Goal: Task Accomplishment & Management: Complete application form

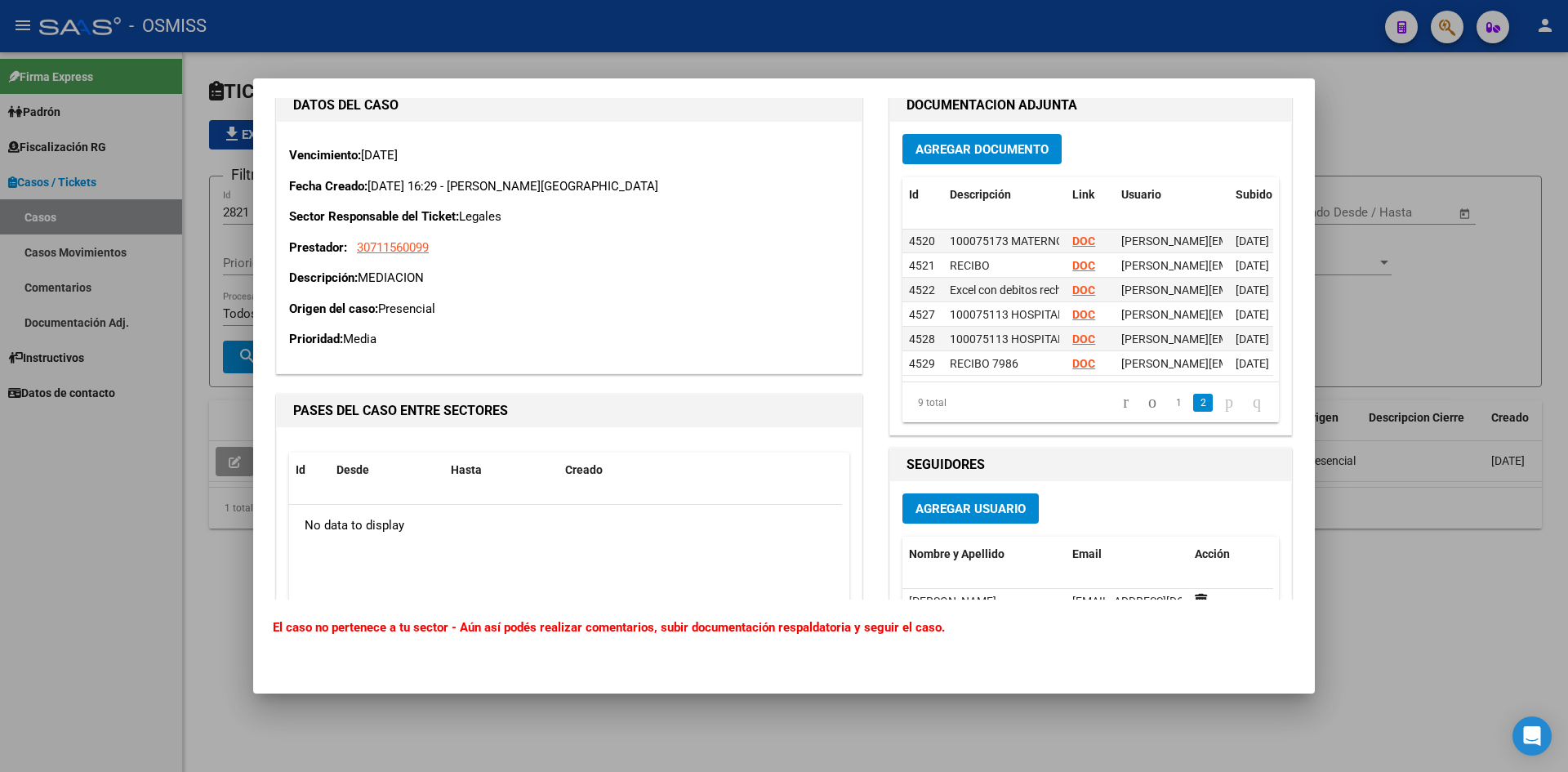
scroll to position [87, 0]
click at [1074, 357] on strong "DOC" at bounding box center [1084, 364] width 23 height 13
click at [1078, 259] on strong "DOC" at bounding box center [1084, 266] width 23 height 13
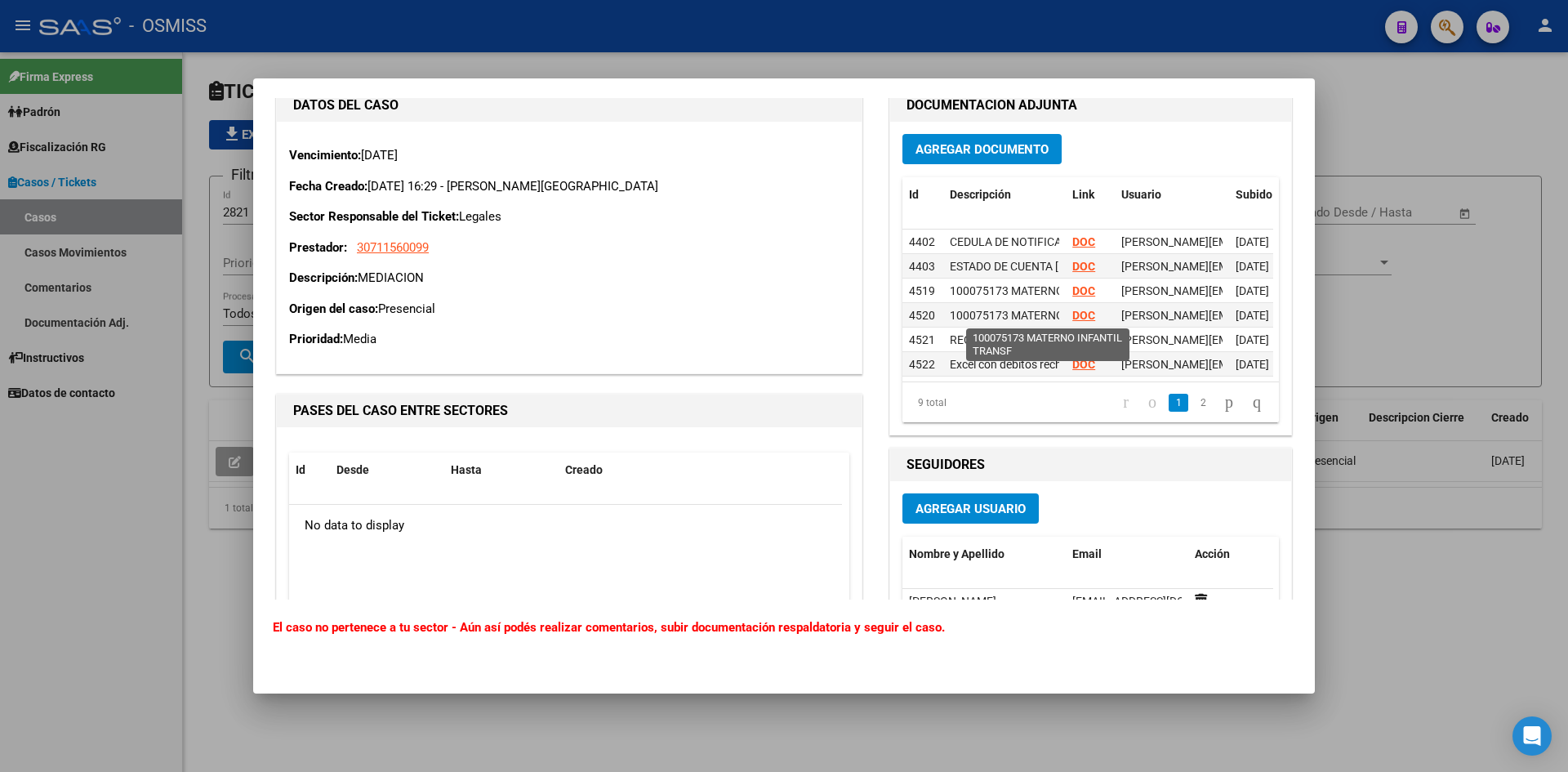
scroll to position [1388, 0]
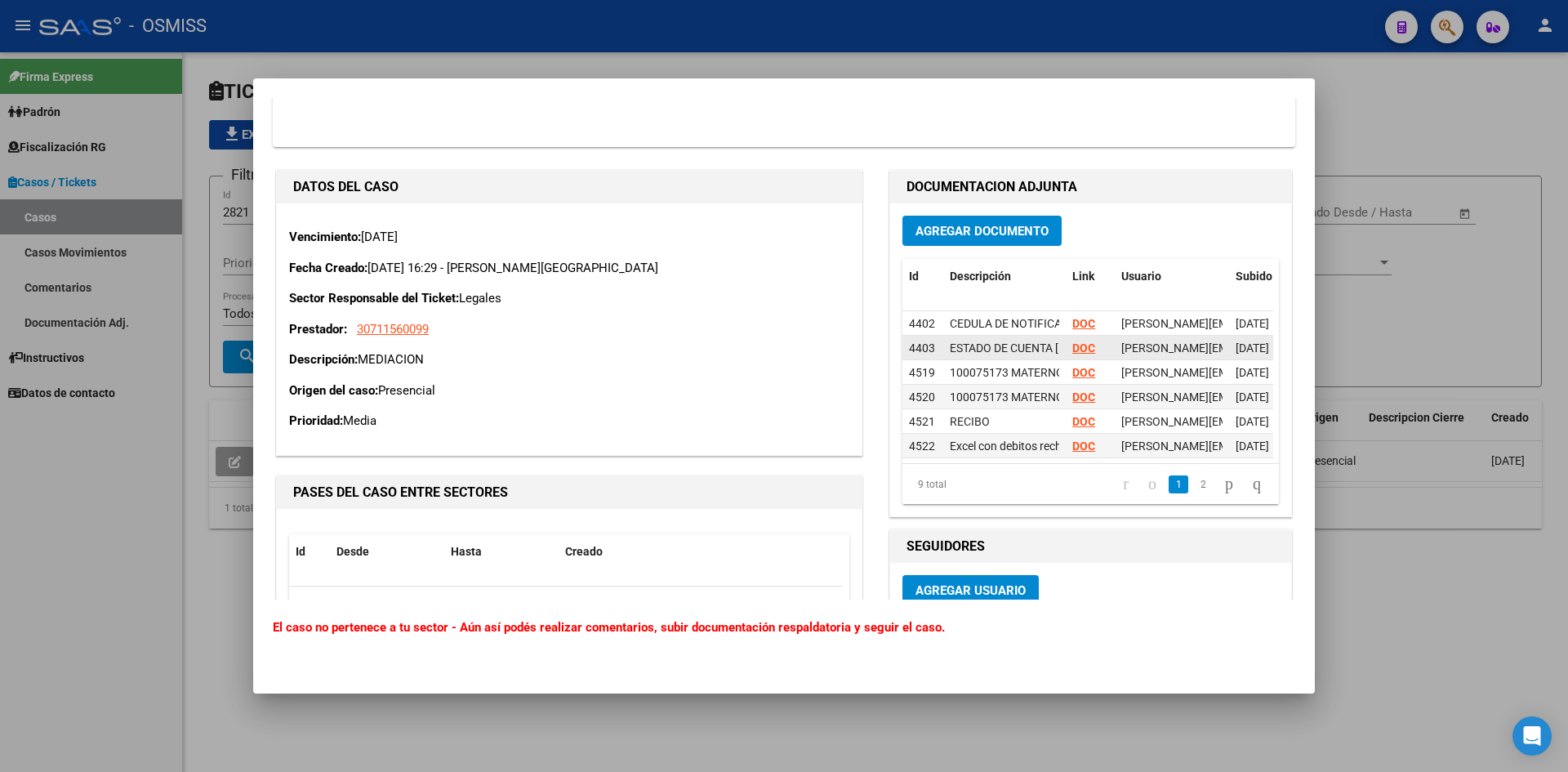
click at [1081, 348] on strong "DOC" at bounding box center [1084, 348] width 23 height 13
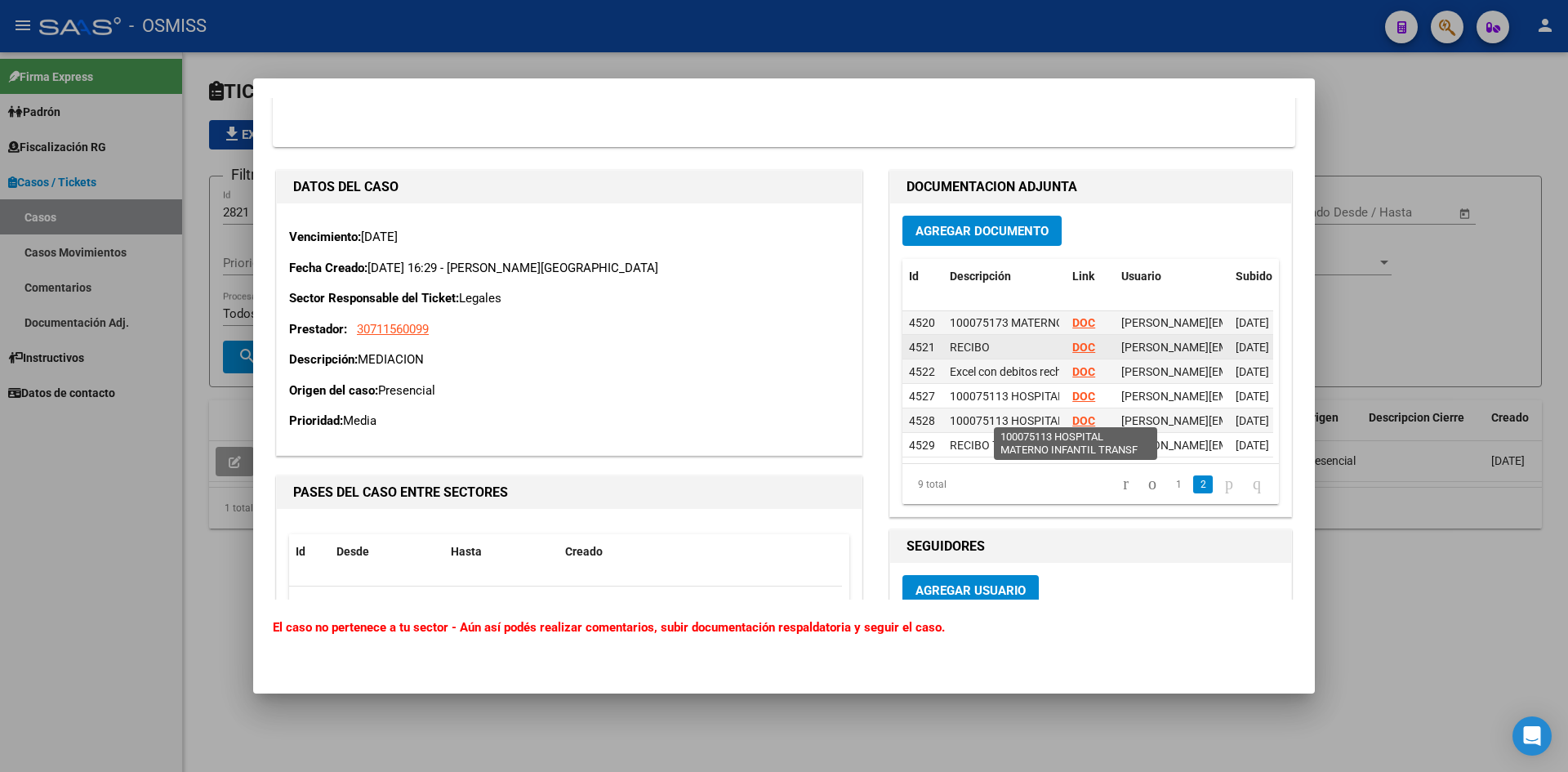
scroll to position [87, 0]
click at [1080, 341] on strong "DOC" at bounding box center [1084, 347] width 23 height 13
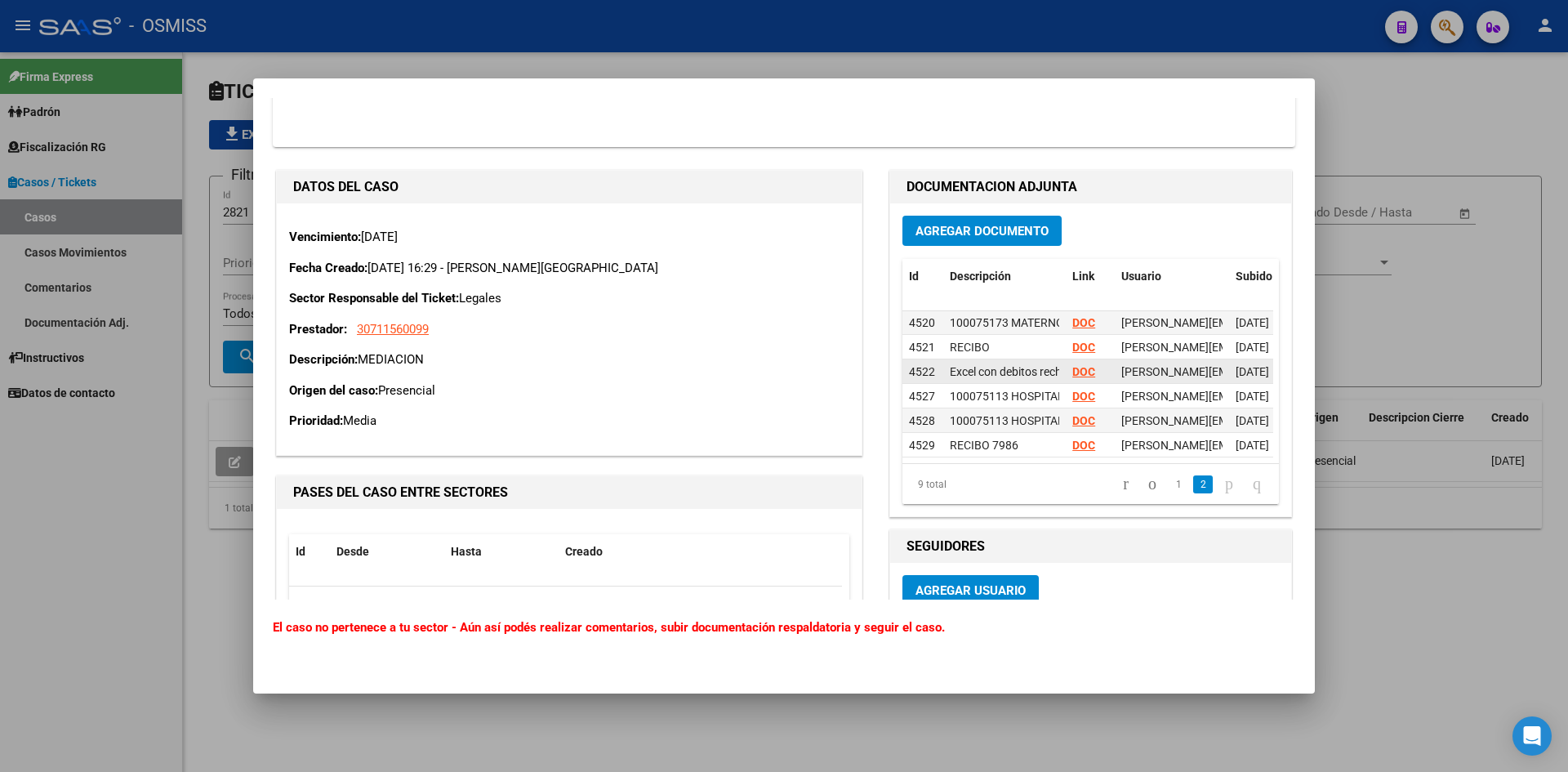
click at [1074, 365] on strong "DOC" at bounding box center [1084, 371] width 23 height 13
click at [1074, 389] on strong "DOC" at bounding box center [1084, 396] width 23 height 13
click at [1078, 438] on strong "DOC" at bounding box center [1084, 445] width 23 height 13
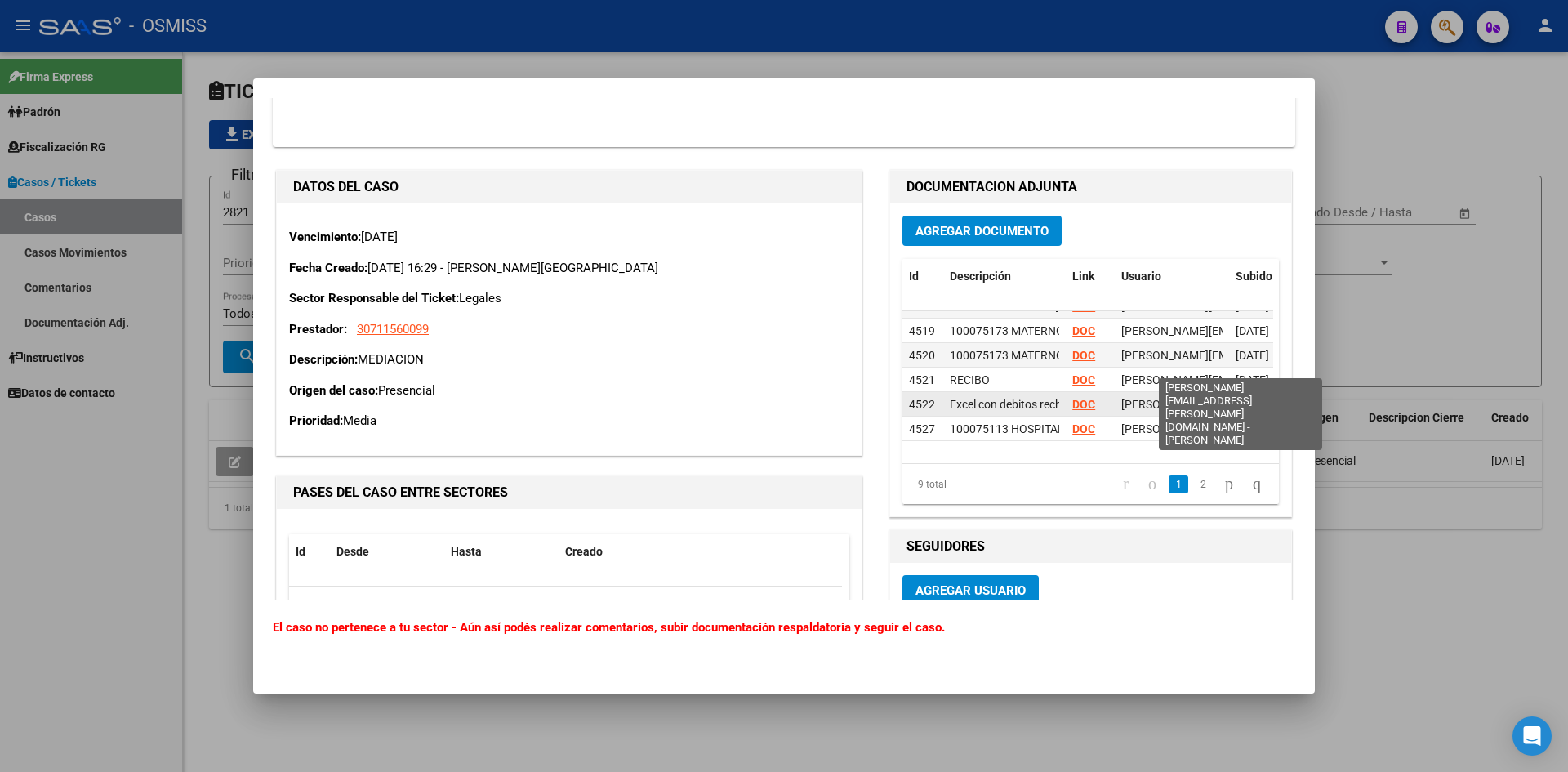
scroll to position [5, 0]
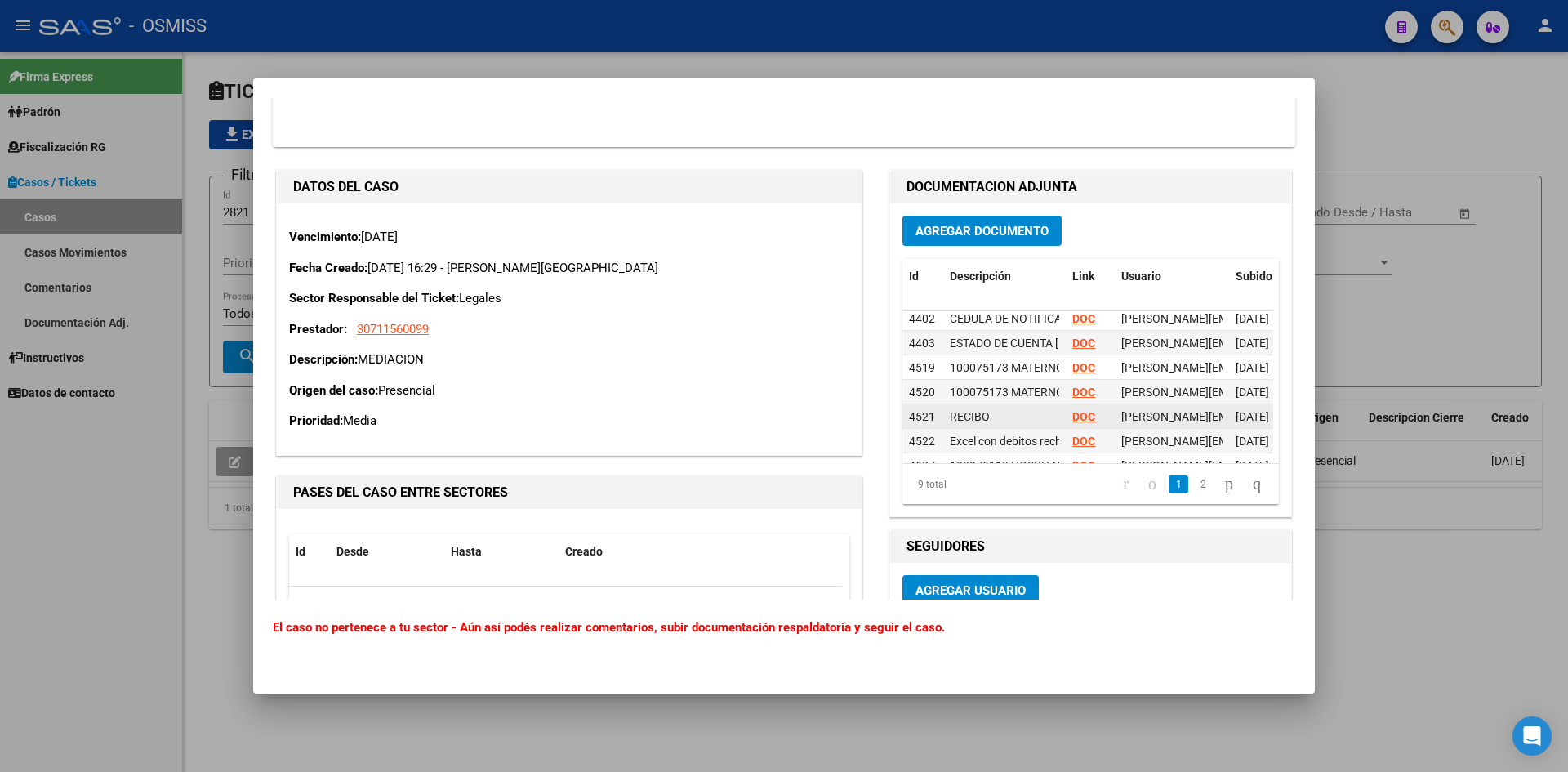
click at [1076, 415] on strong "DOC" at bounding box center [1084, 416] width 23 height 13
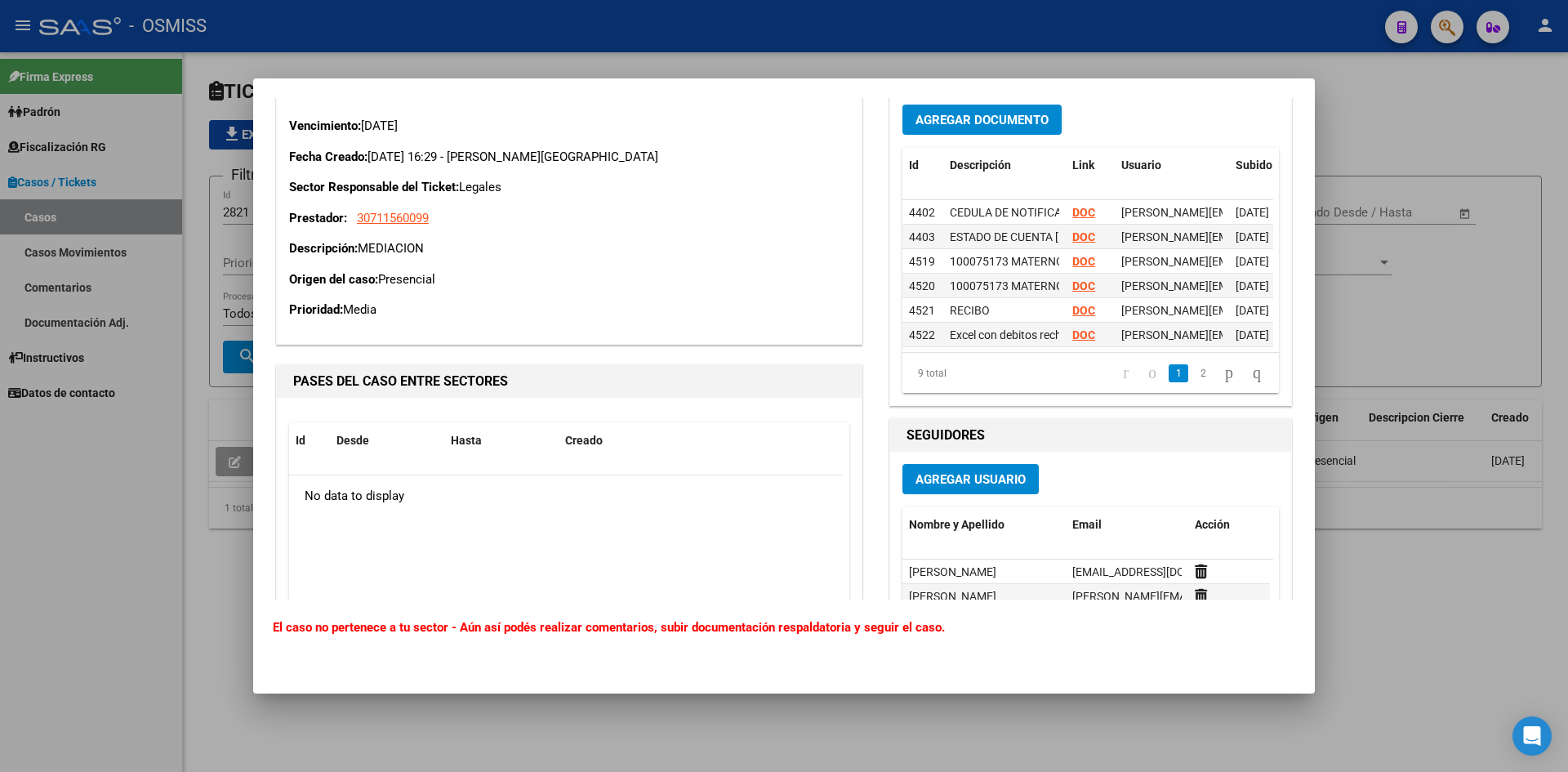
scroll to position [1470, 0]
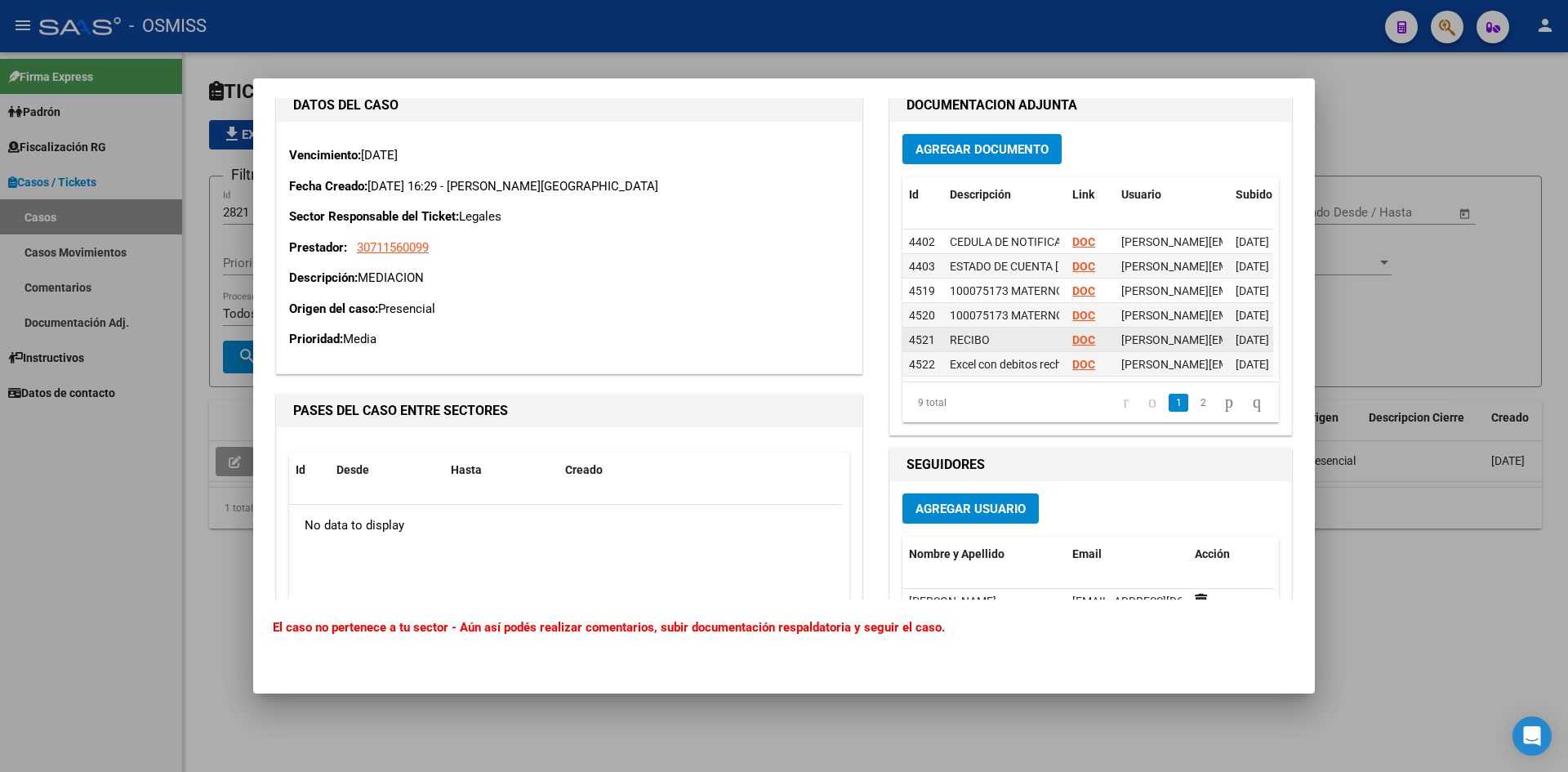
click at [1078, 339] on strong "DOC" at bounding box center [1084, 340] width 23 height 13
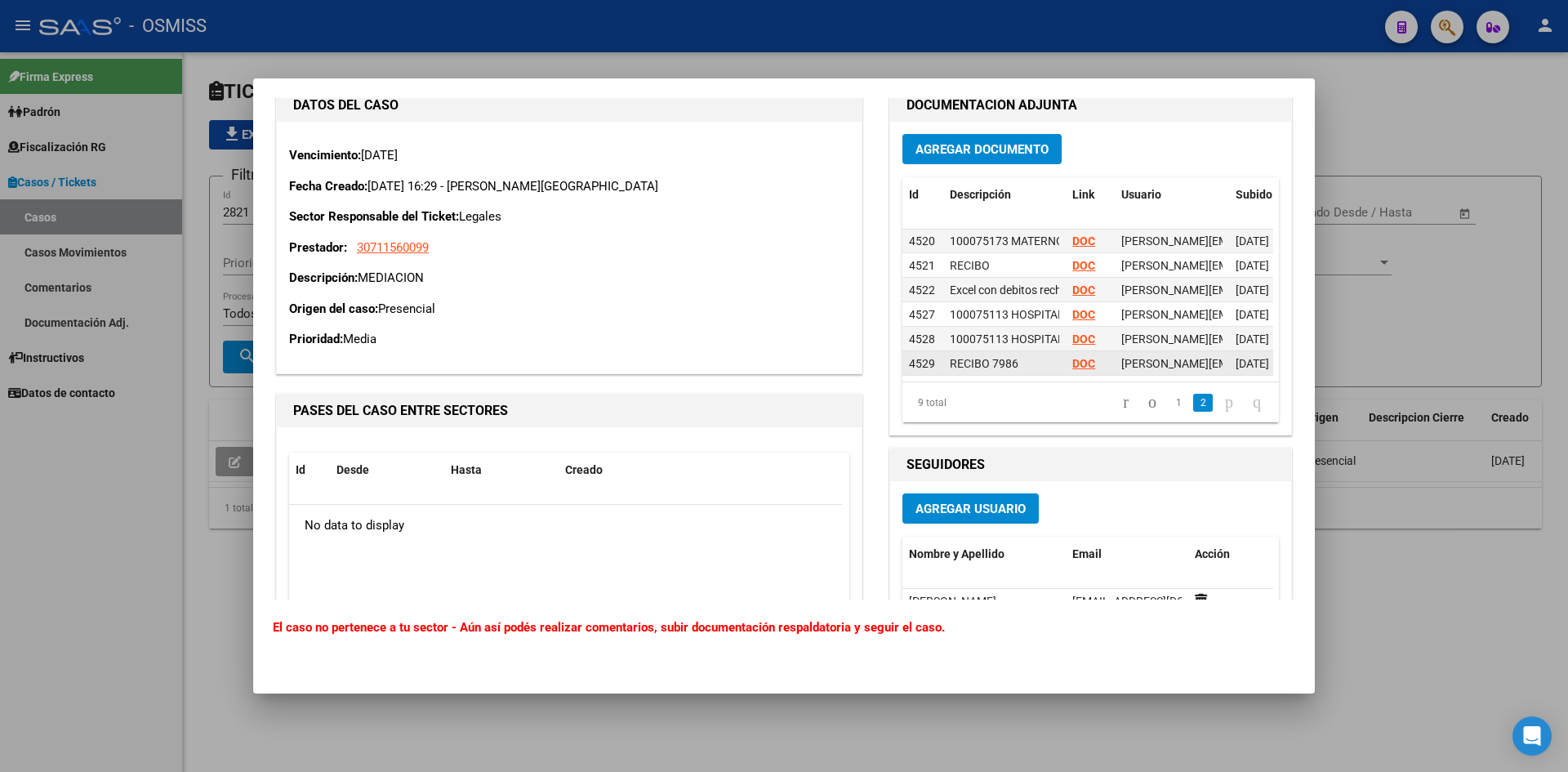
click at [1079, 357] on strong "DOC" at bounding box center [1084, 364] width 23 height 13
